Goal: Transaction & Acquisition: Book appointment/travel/reservation

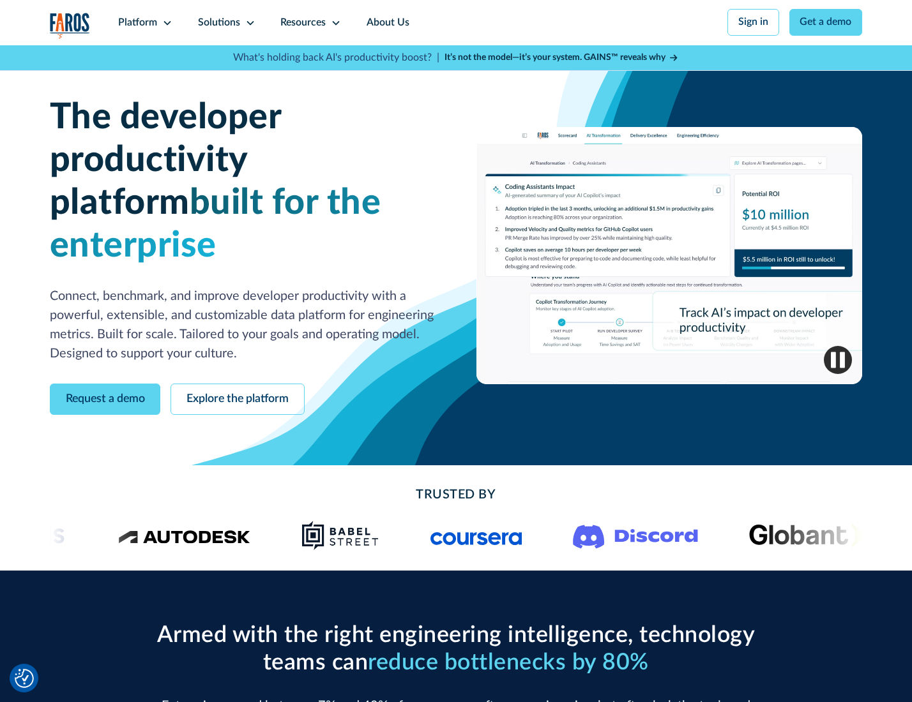
click at [165, 22] on icon at bounding box center [167, 23] width 10 height 10
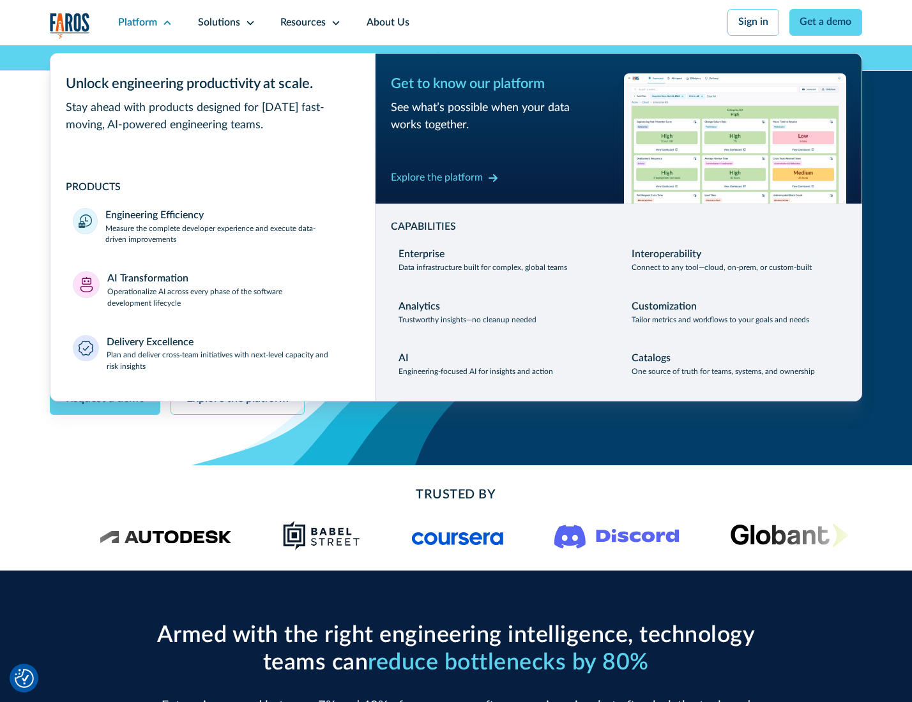
click at [227, 236] on p "Measure the complete developer experience and execute data-driven improvements" at bounding box center [228, 234] width 246 height 23
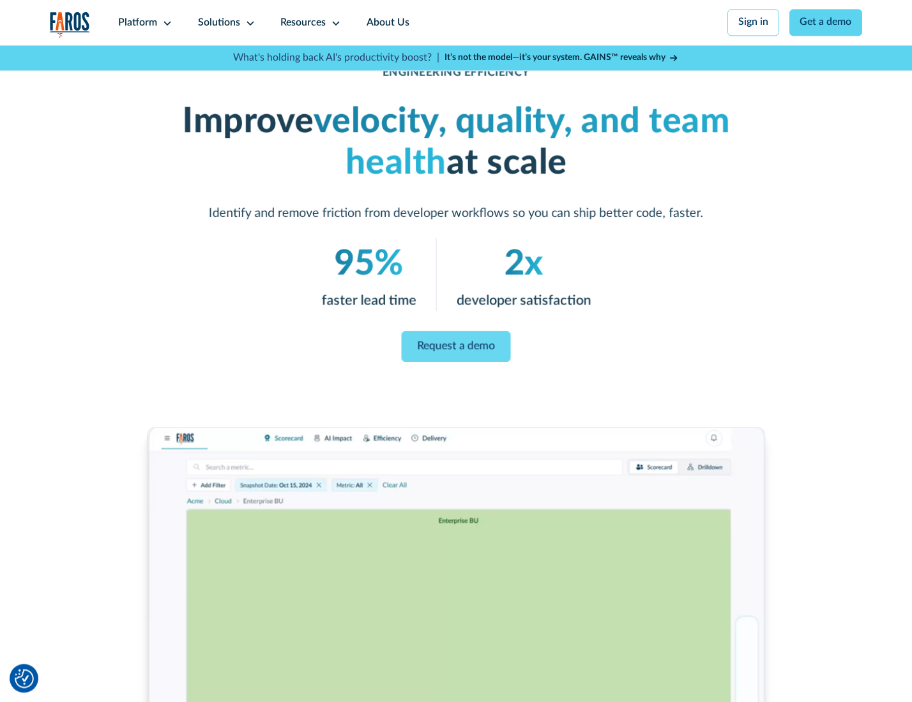
click at [455, 348] on link "Request a demo" at bounding box center [456, 346] width 109 height 31
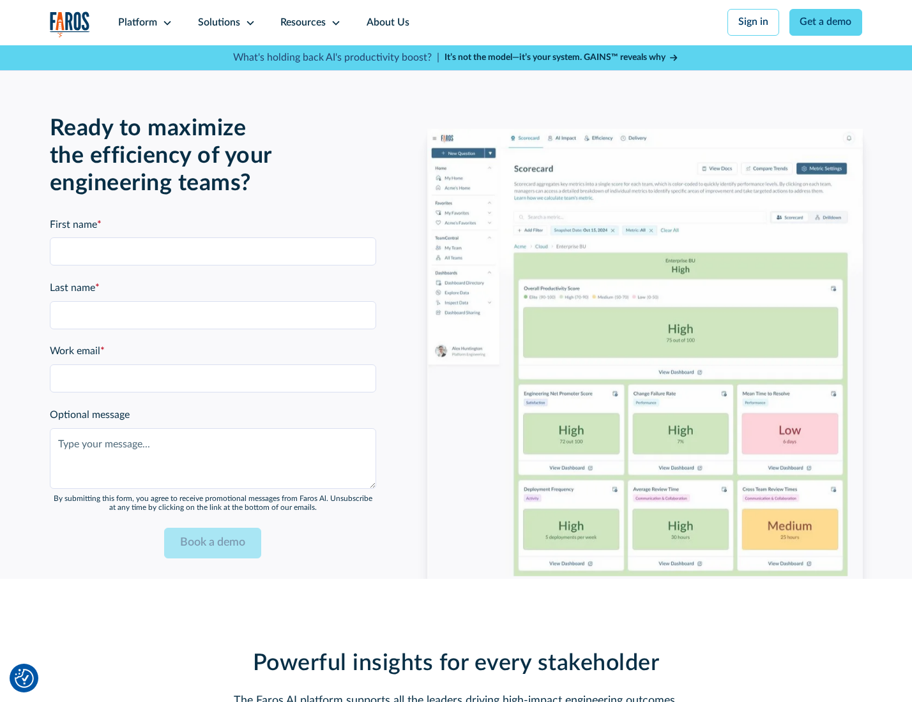
scroll to position [2779, 0]
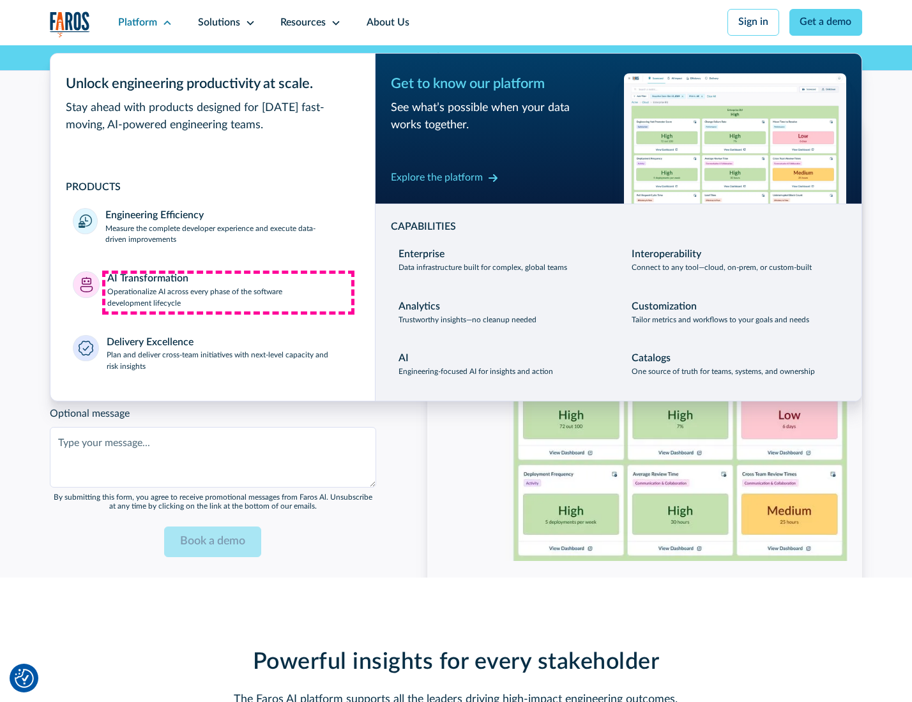
click at [228, 292] on p "Operationalize AI across every phase of the software development lifecycle" at bounding box center [229, 298] width 245 height 23
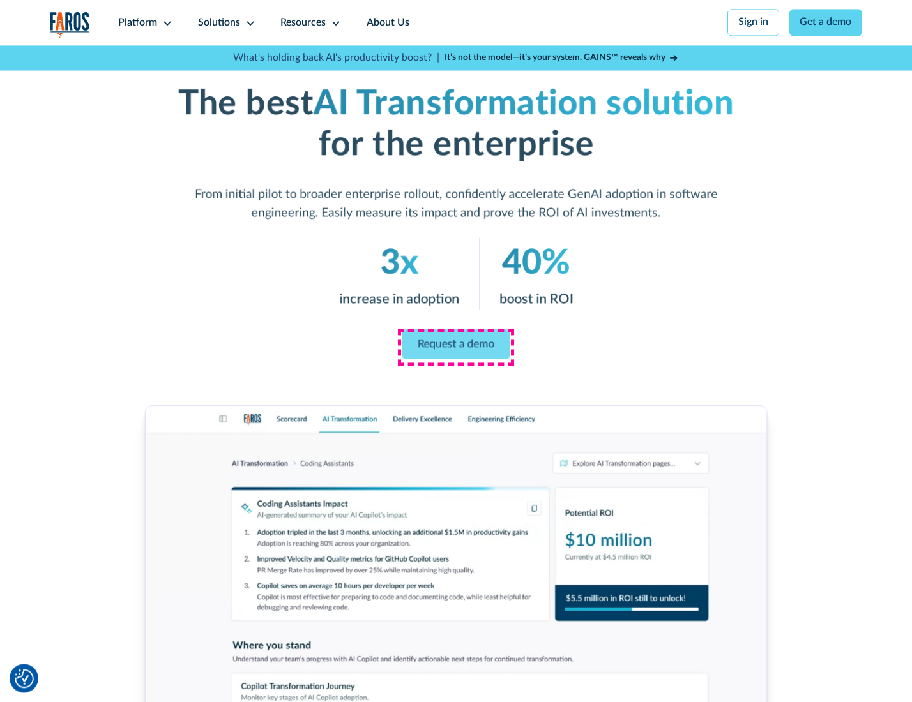
click at [455, 347] on link "Request a demo" at bounding box center [456, 344] width 108 height 30
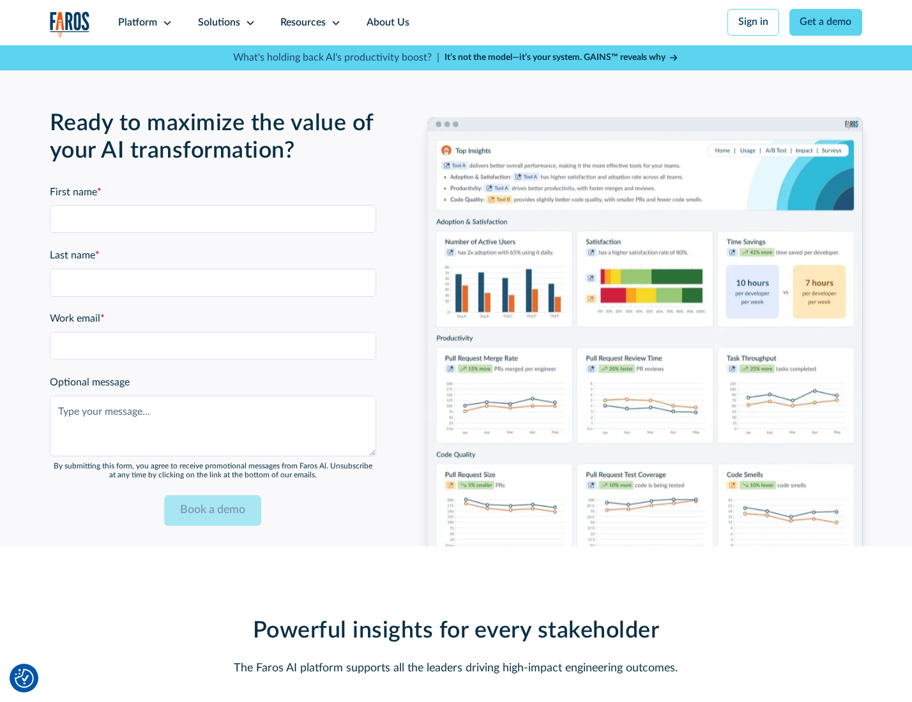
click at [143, 22] on div "Platform" at bounding box center [137, 22] width 39 height 15
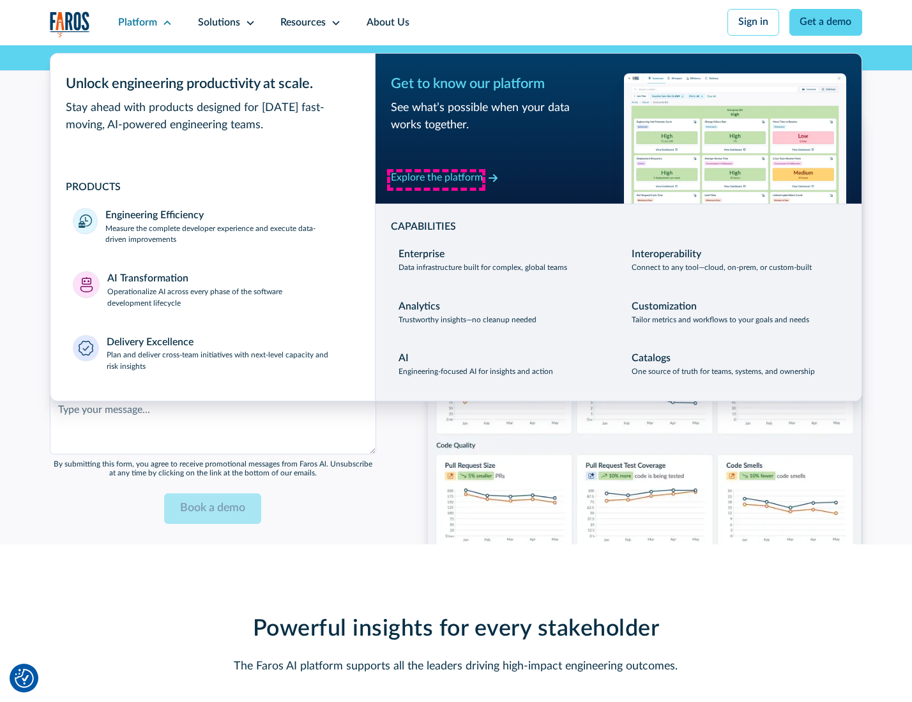
click at [436, 179] on div "Explore the platform" at bounding box center [437, 177] width 92 height 15
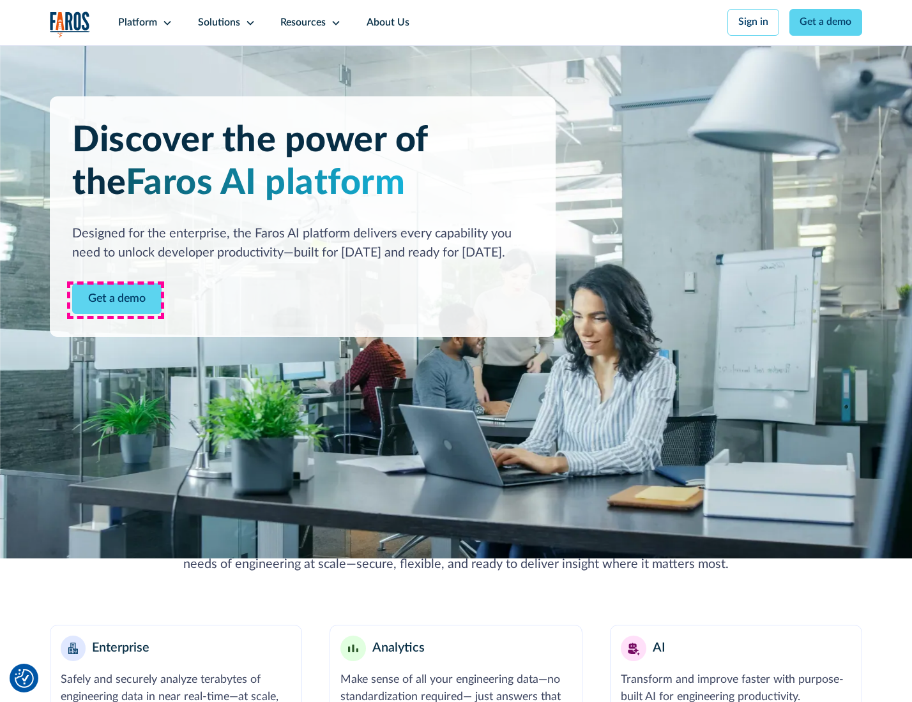
click at [116, 300] on link "Get a demo" at bounding box center [116, 298] width 89 height 31
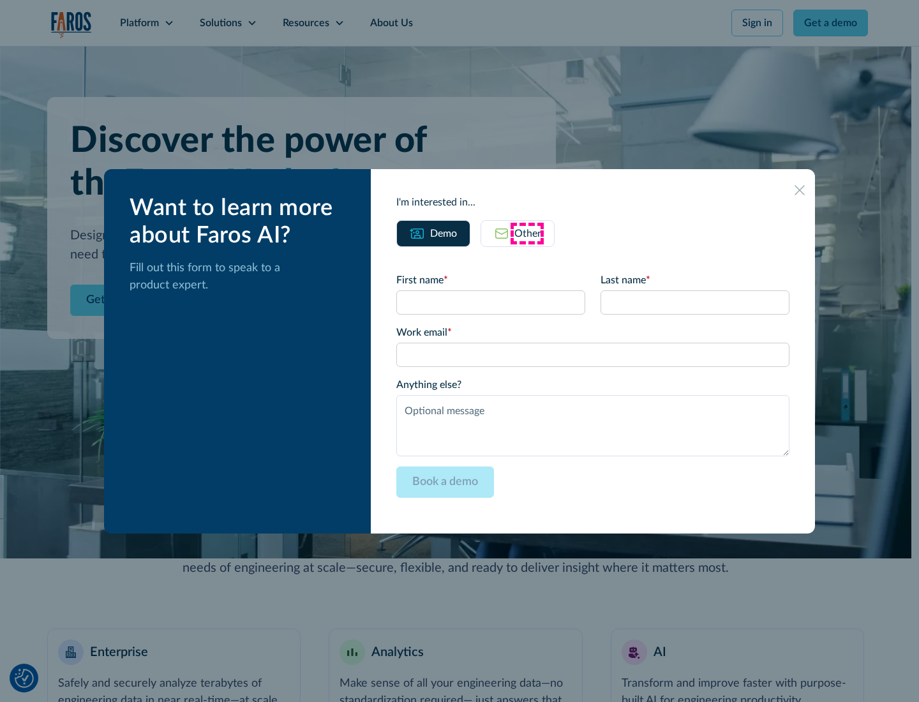
click at [527, 233] on div "Other" at bounding box center [528, 233] width 27 height 15
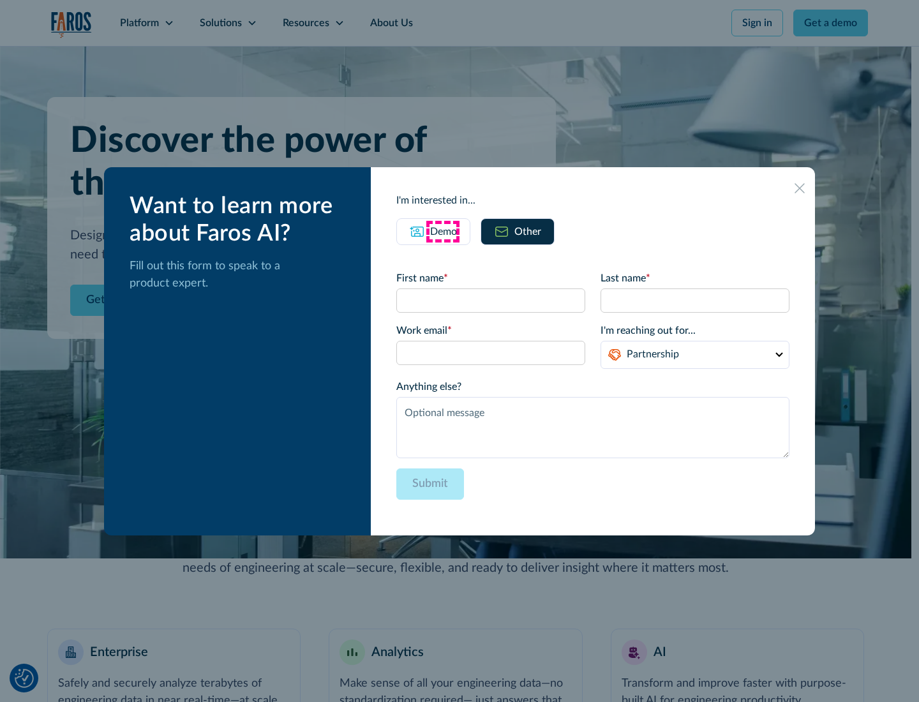
click at [442, 231] on div "Demo" at bounding box center [443, 231] width 27 height 15
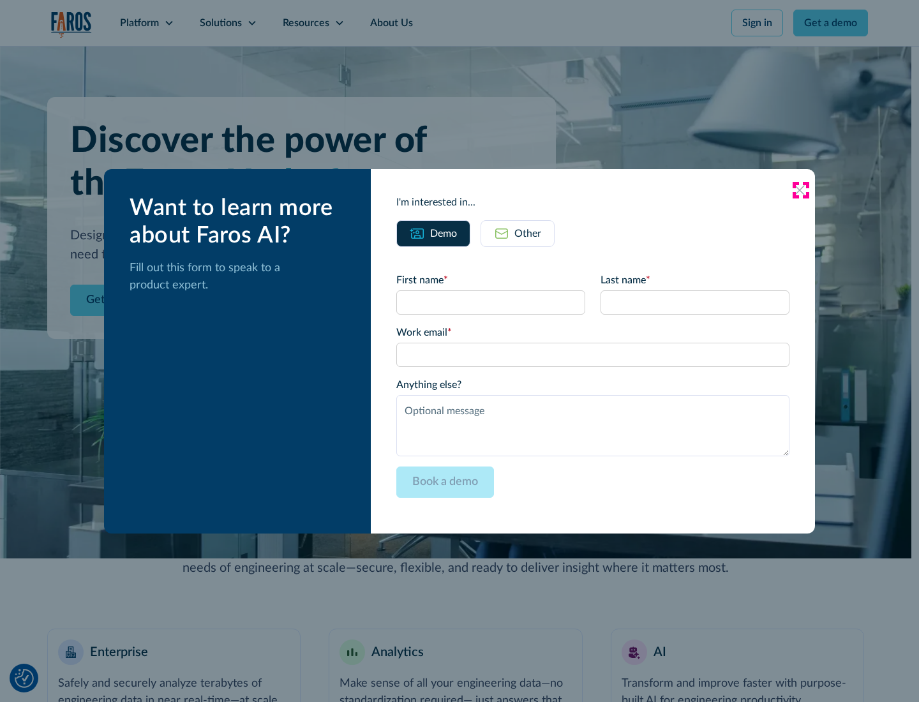
click at [800, 190] on icon at bounding box center [800, 190] width 10 height 10
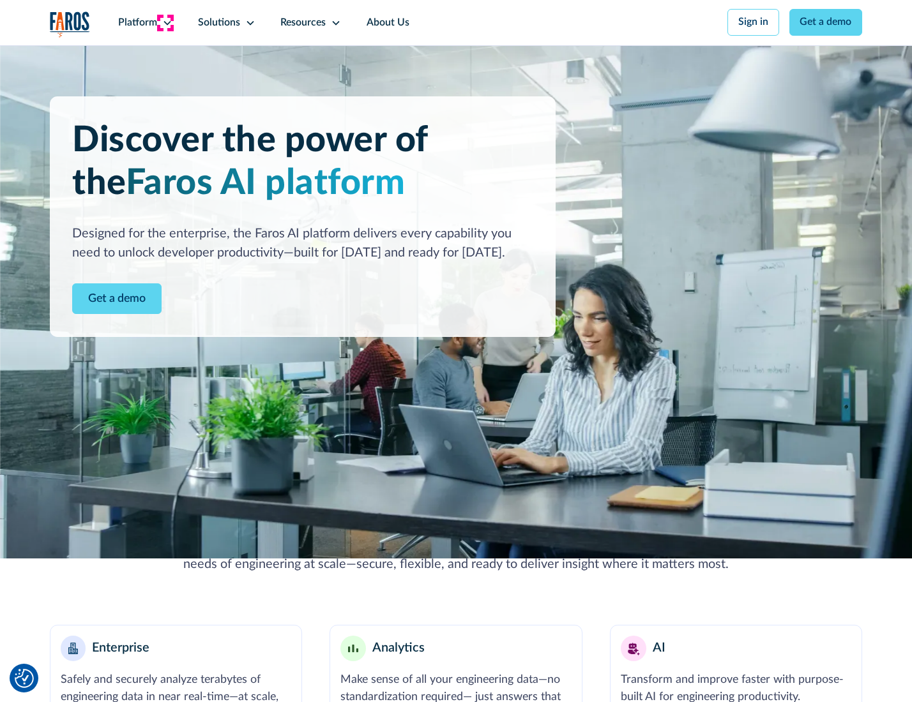
click at [165, 22] on icon at bounding box center [167, 23] width 10 height 10
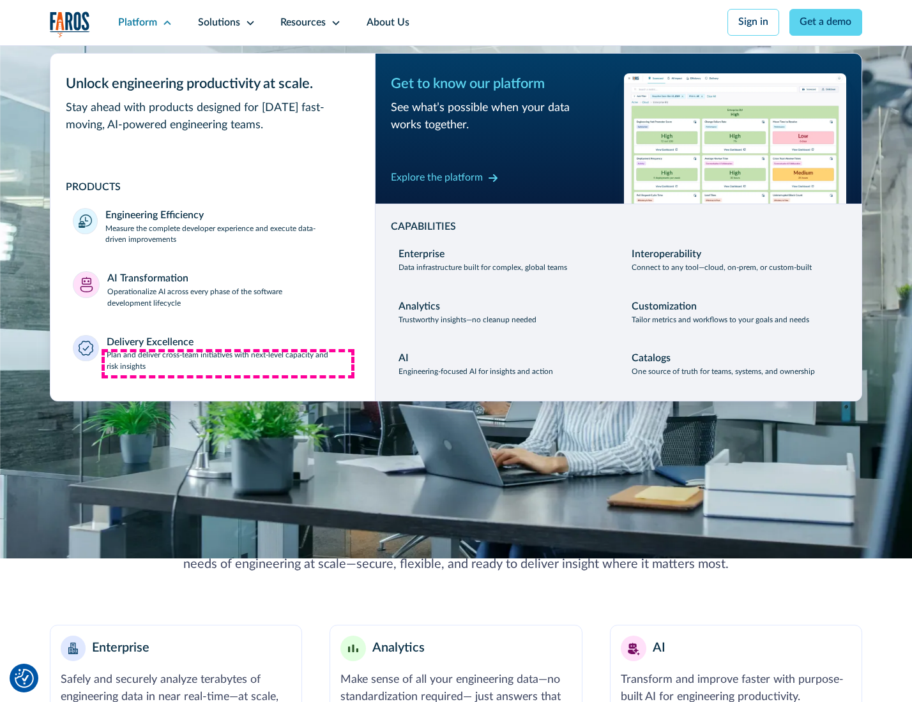
click at [228, 364] on p "Plan and deliver cross-team initiatives with next-level capacity and risk insig…" at bounding box center [230, 361] width 246 height 23
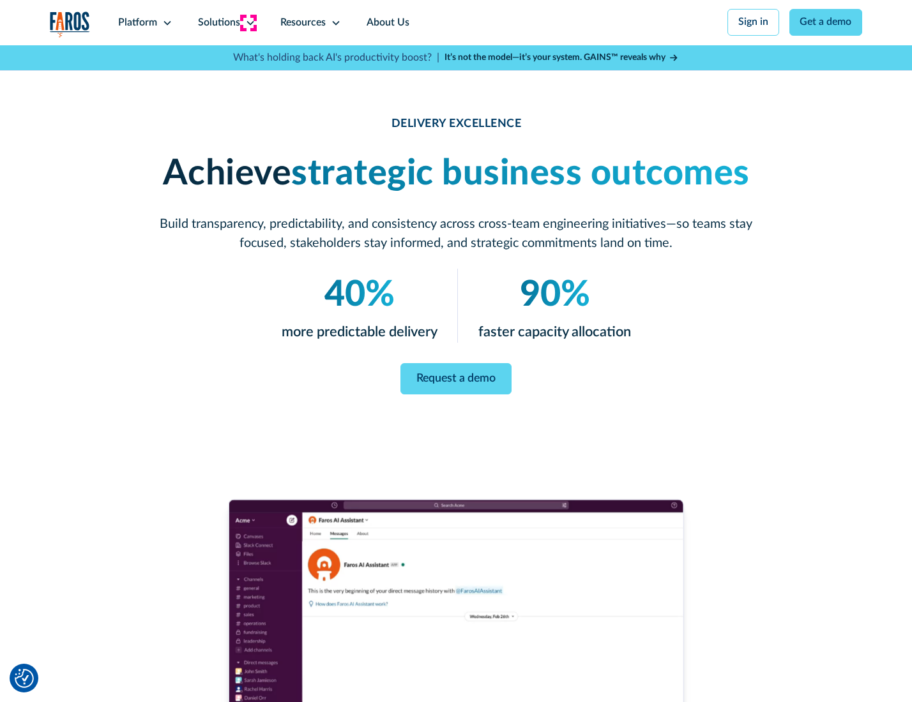
click at [248, 22] on icon at bounding box center [250, 23] width 10 height 10
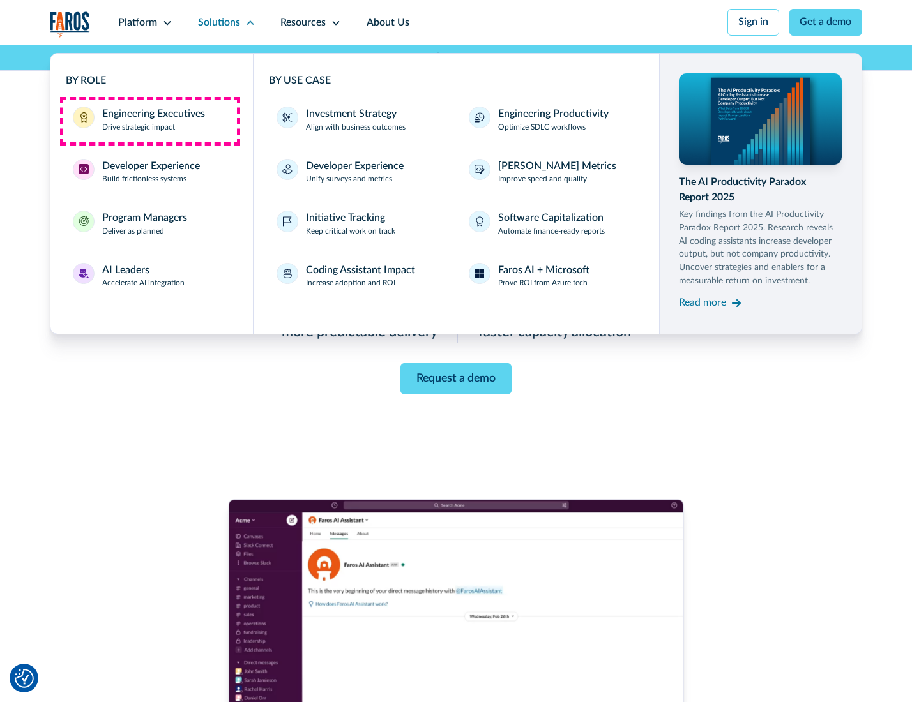
click at [149, 121] on div "Engineering Executives" at bounding box center [153, 114] width 103 height 15
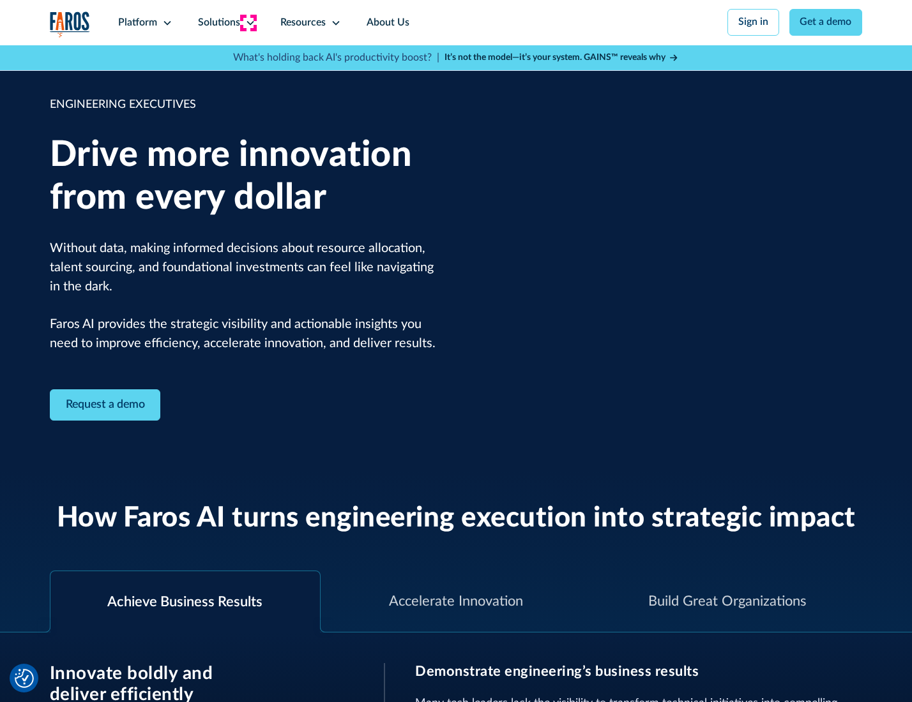
click at [248, 22] on icon at bounding box center [250, 23] width 10 height 10
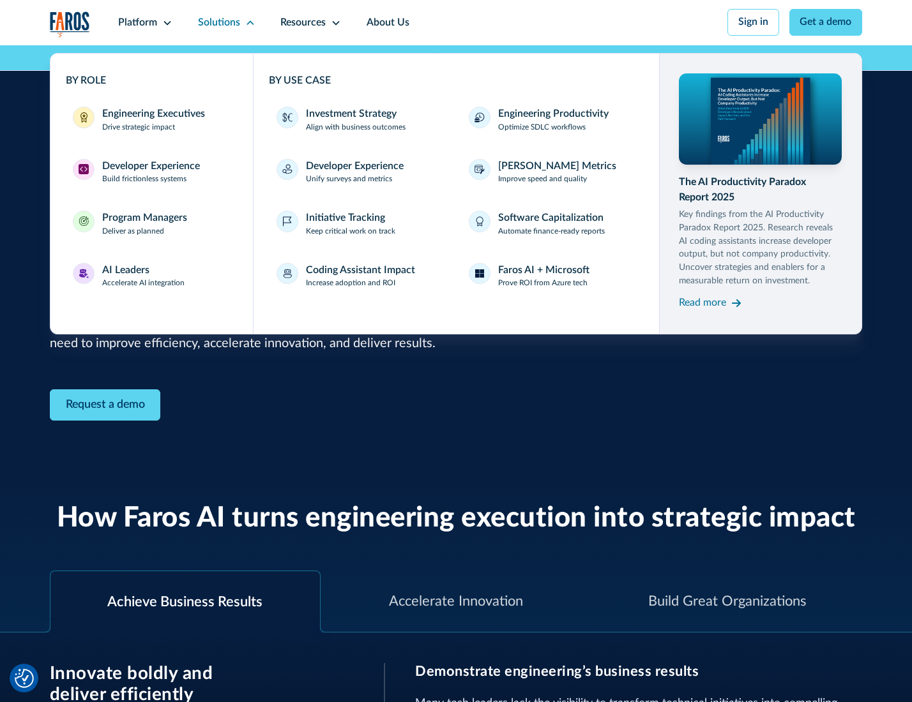
click at [149, 167] on div "Developer Experience" at bounding box center [151, 166] width 98 height 15
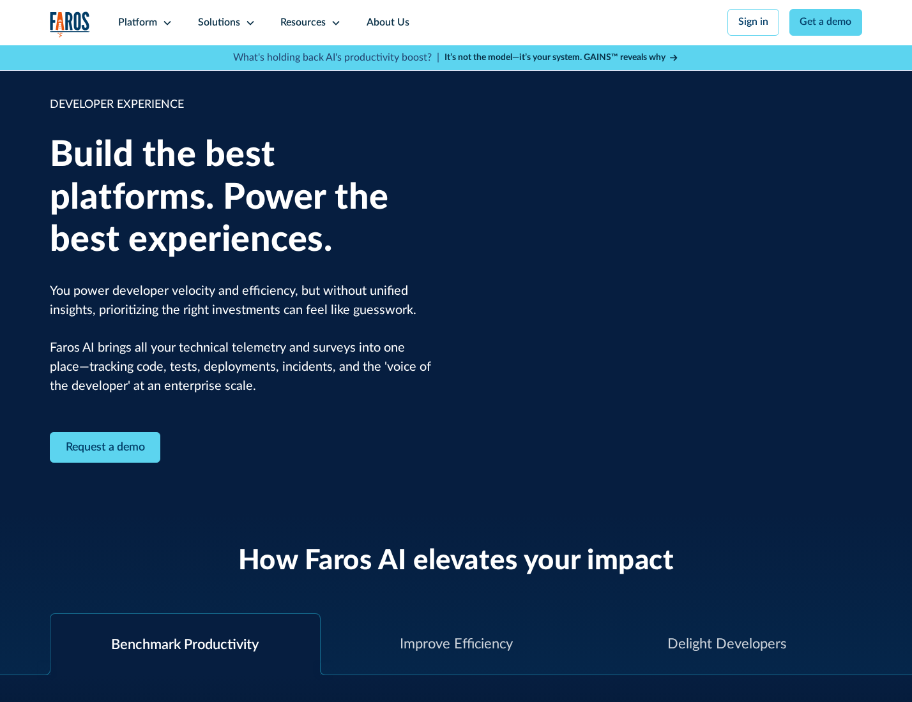
click at [225, 22] on div "Solutions" at bounding box center [219, 22] width 42 height 15
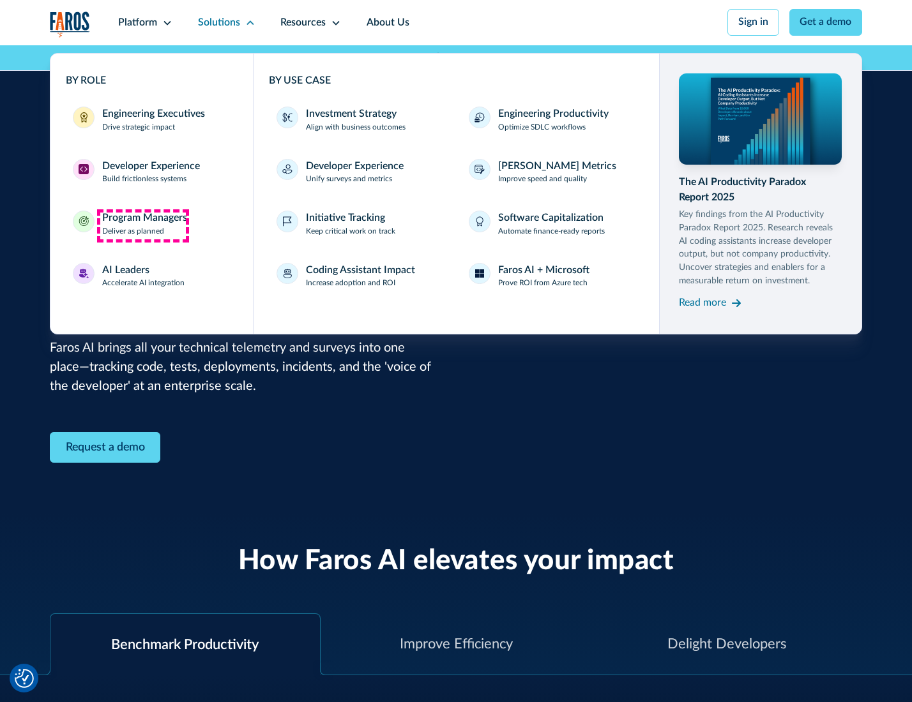
click at [142, 225] on div "Program Managers" at bounding box center [144, 218] width 85 height 15
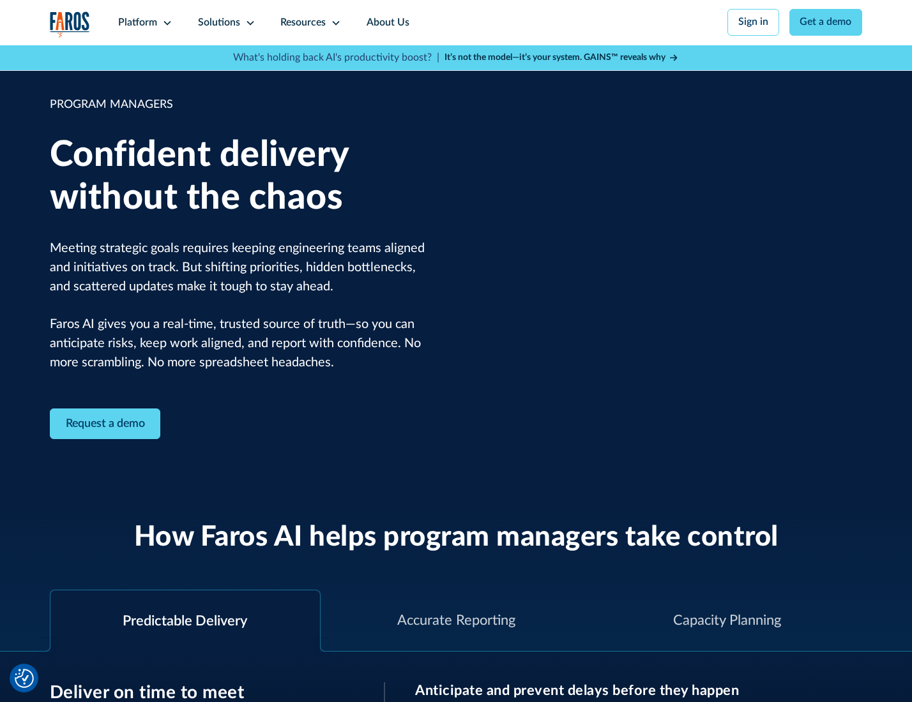
click at [248, 23] on icon at bounding box center [250, 23] width 10 height 10
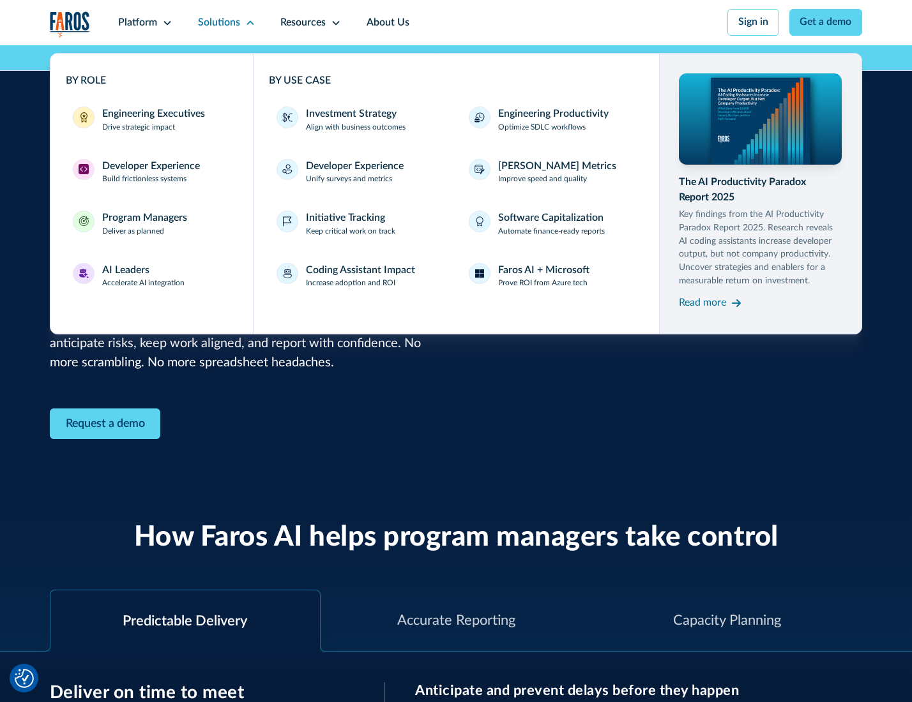
click at [142, 278] on div "AI Leaders" at bounding box center [125, 270] width 47 height 15
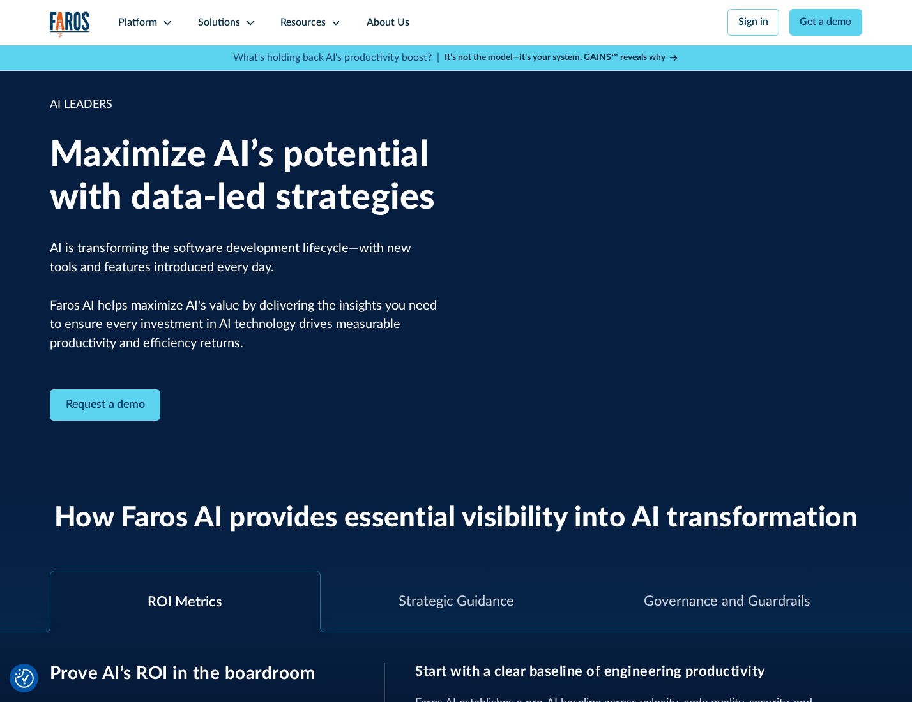
click at [248, 22] on icon at bounding box center [250, 23] width 10 height 10
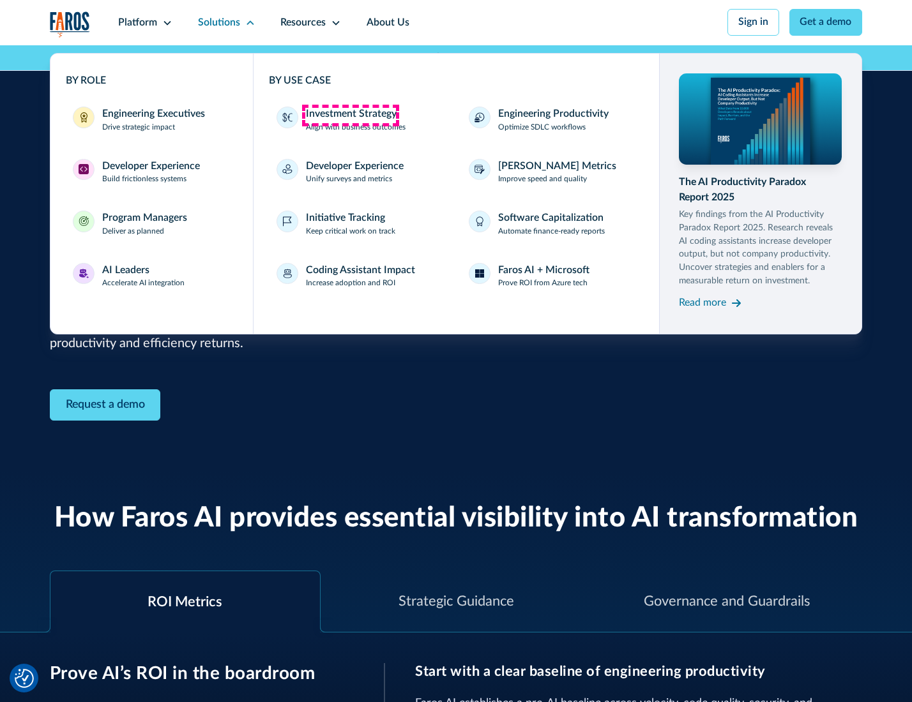
click at [350, 115] on div "Investment Strategy" at bounding box center [351, 114] width 91 height 15
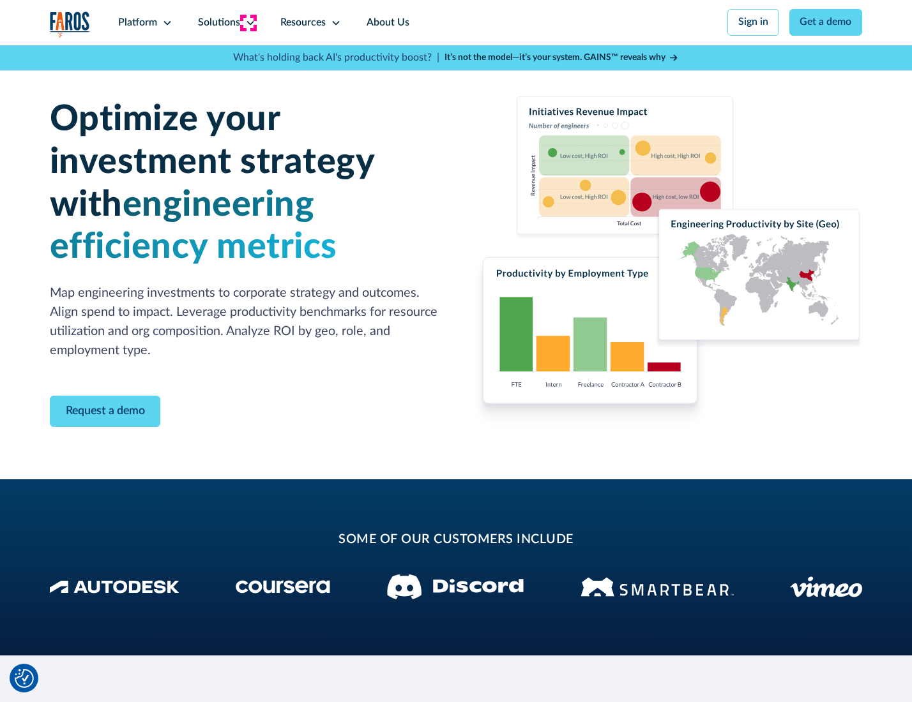
click at [248, 22] on icon at bounding box center [250, 23] width 10 height 10
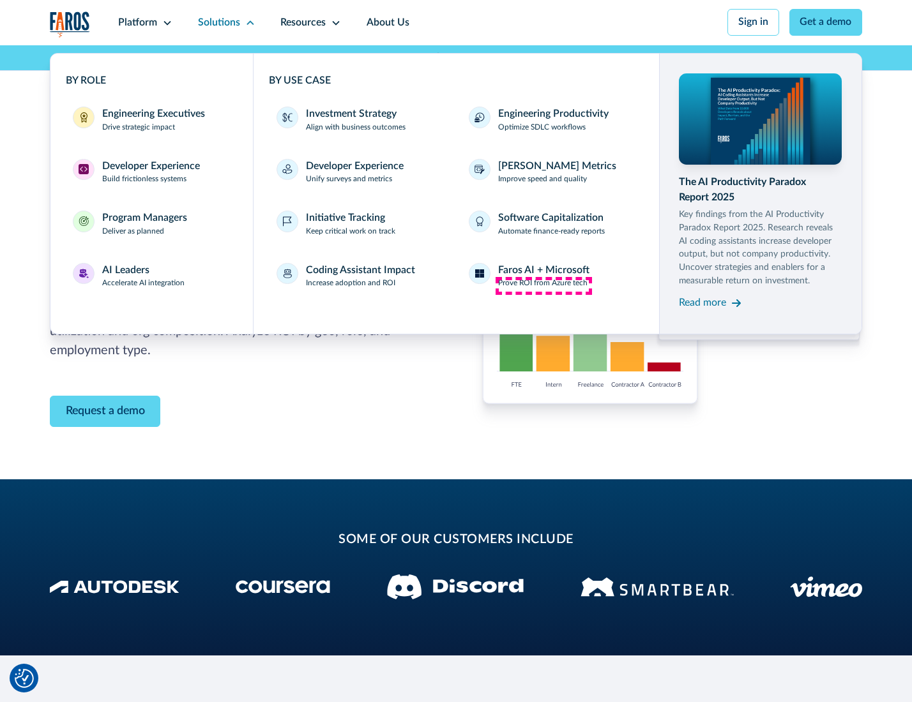
click at [543, 285] on p "Prove ROI from Azure tech" at bounding box center [542, 283] width 89 height 11
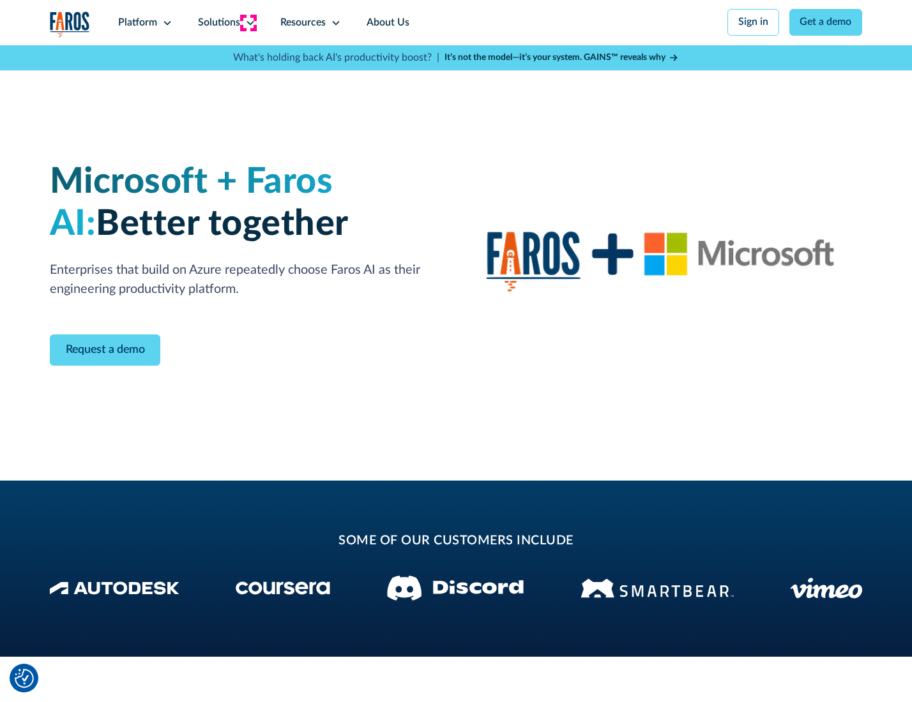
click at [248, 22] on icon at bounding box center [250, 23] width 10 height 10
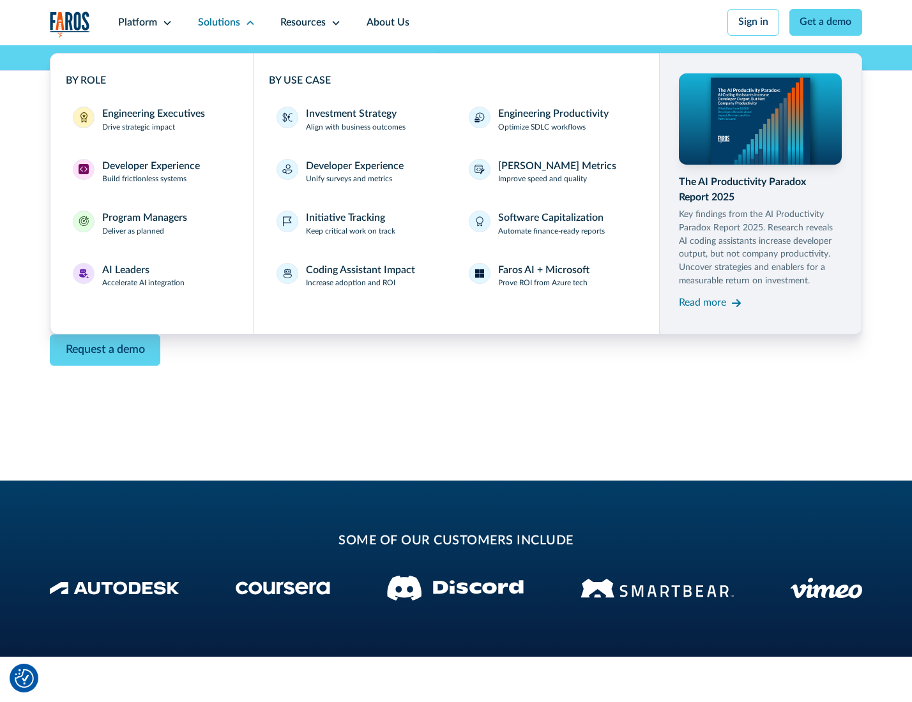
click at [703, 305] on div "Read more" at bounding box center [702, 303] width 47 height 15
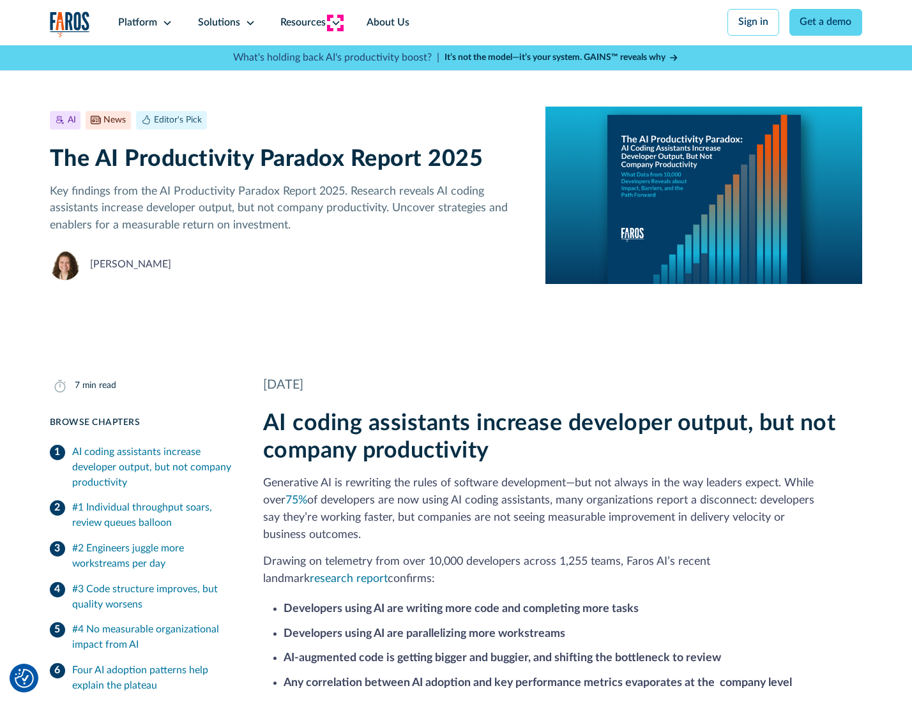
click at [334, 22] on icon at bounding box center [336, 23] width 10 height 10
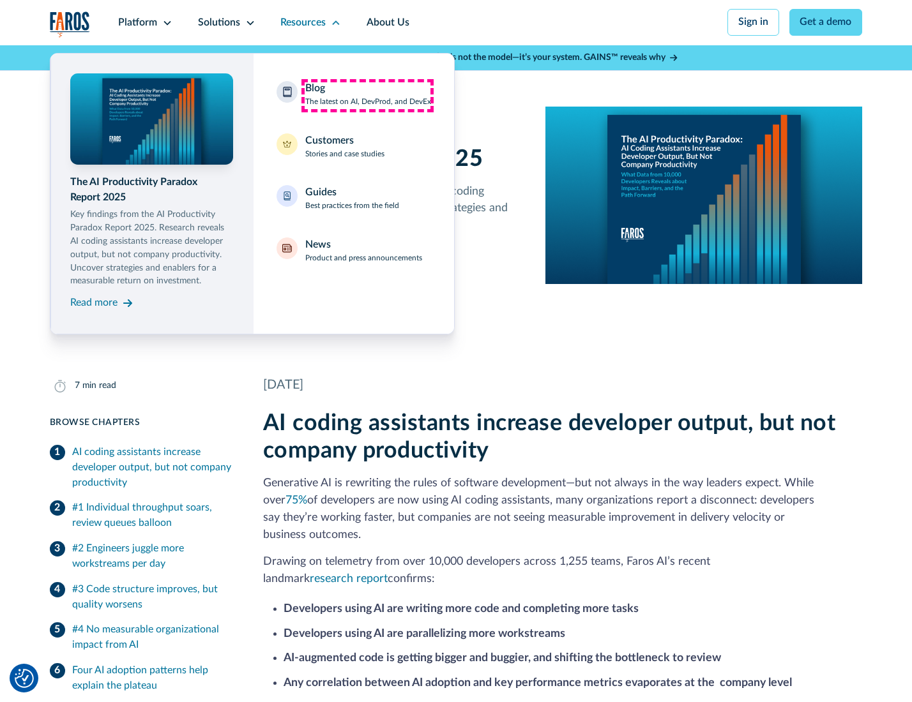
click at [367, 95] on div "Blog The latest on AI, DevProd, and DevEx" at bounding box center [368, 94] width 126 height 27
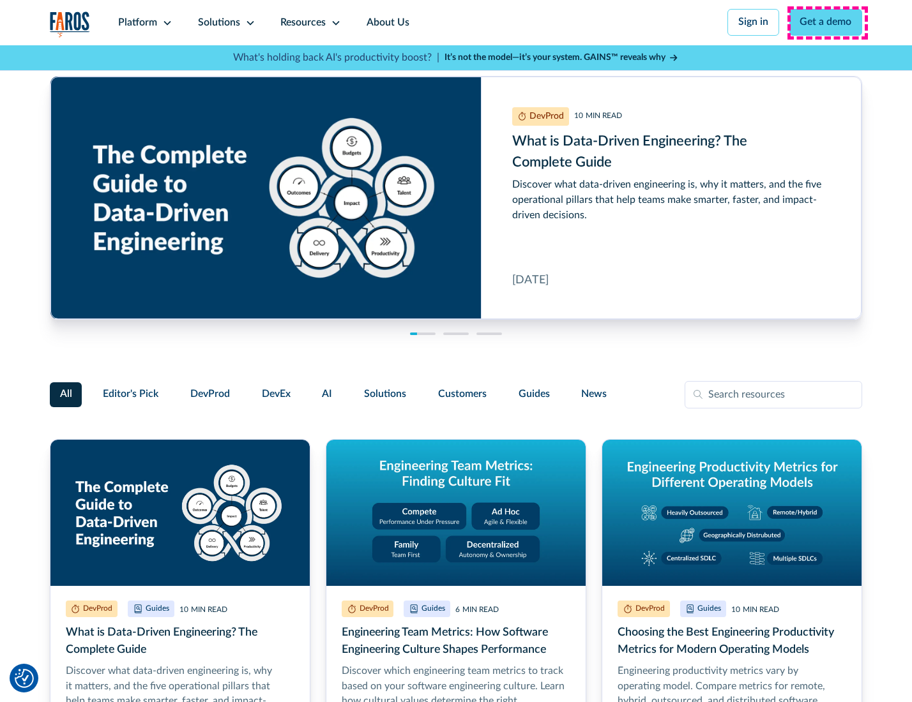
click at [827, 22] on link "Get a demo" at bounding box center [825, 22] width 73 height 27
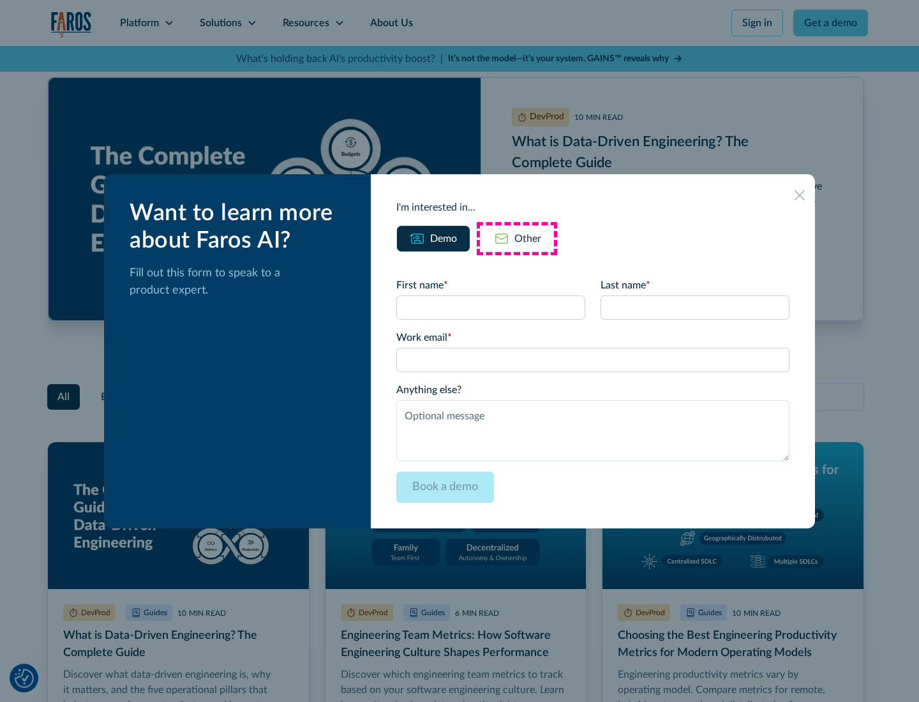
click at [517, 238] on div "Other" at bounding box center [528, 238] width 27 height 15
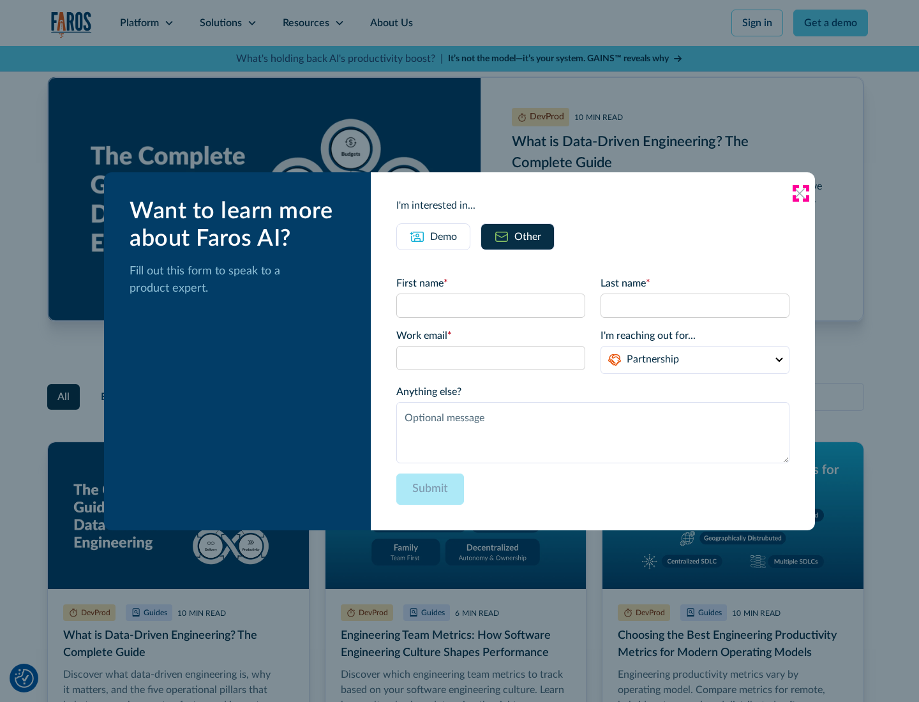
click at [800, 193] on icon at bounding box center [800, 193] width 10 height 10
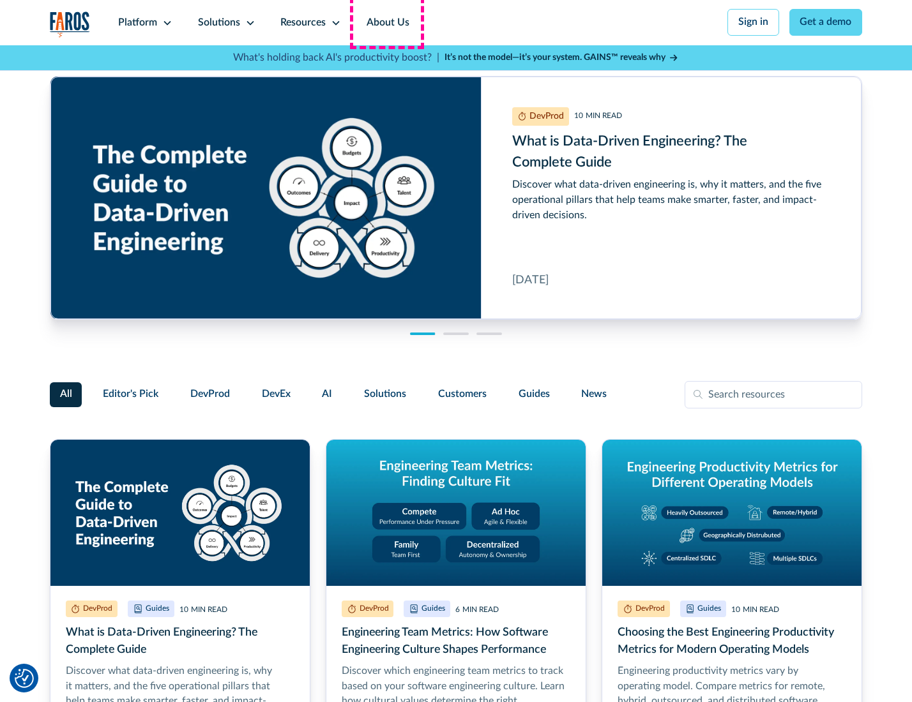
click at [386, 22] on link "About Us" at bounding box center [388, 22] width 68 height 45
